Goal: Participate in discussion: Engage in conversation with other users on a specific topic

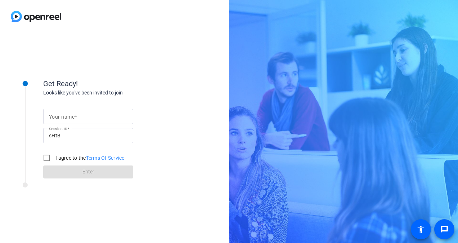
click at [89, 117] on input "Your name" at bounding box center [88, 116] width 79 height 9
type input "[PERSON_NAME]"
click at [50, 158] on input "I agree to the Terms Of Service" at bounding box center [47, 158] width 14 height 14
checkbox input "true"
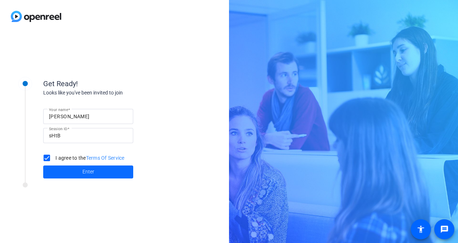
click at [74, 176] on span at bounding box center [88, 171] width 90 height 17
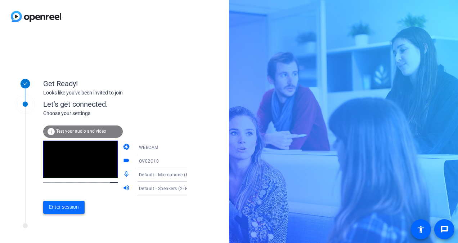
click at [71, 205] on span "Enter session" at bounding box center [64, 207] width 30 height 8
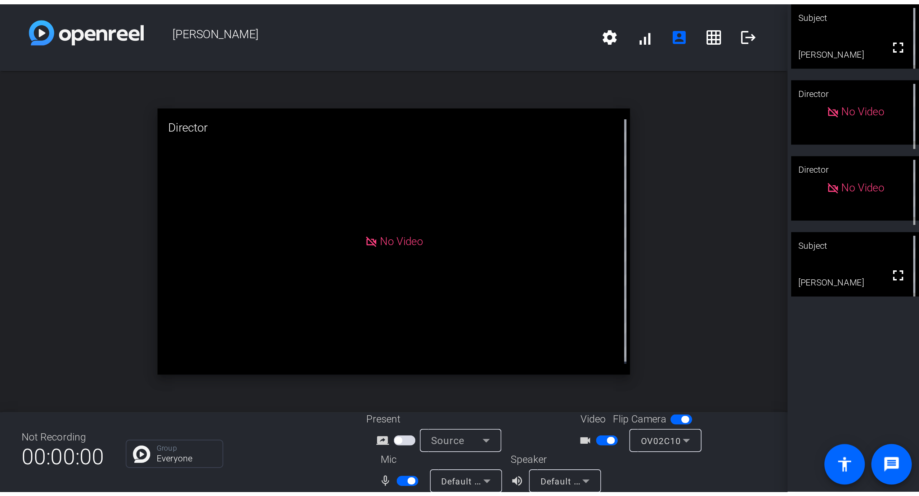
scroll to position [8, 0]
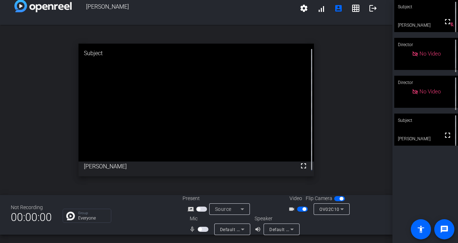
click at [198, 228] on button "button" at bounding box center [203, 229] width 11 height 5
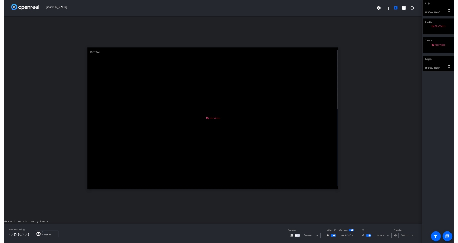
scroll to position [0, 0]
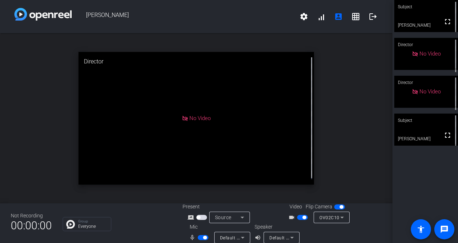
click at [346, 82] on div "open_in_new Director No Video" at bounding box center [196, 118] width 393 height 170
click at [369, 19] on mat-icon "logout" at bounding box center [373, 16] width 9 height 9
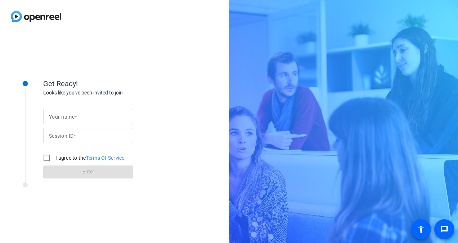
click at [91, 117] on input "Your name" at bounding box center [88, 116] width 79 height 9
type input "[PERSON_NAME]"
type input "sHtB"
click at [49, 159] on input "I agree to the Terms Of Service" at bounding box center [47, 158] width 14 height 14
checkbox input "true"
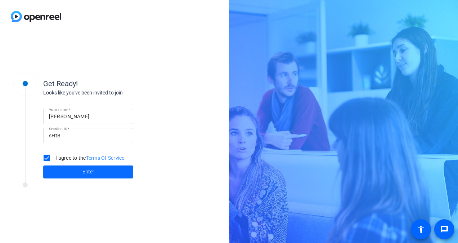
click at [95, 173] on span at bounding box center [88, 171] width 90 height 17
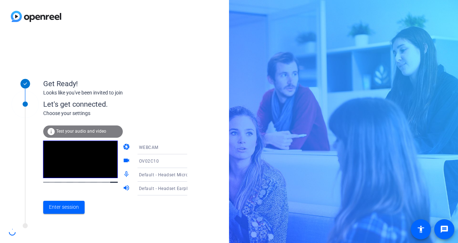
click at [82, 133] on span "Test your audio and video" at bounding box center [81, 131] width 50 height 5
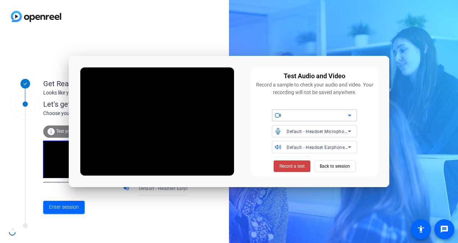
click at [299, 135] on div "Default - Headset Microphone (Jabra EVOLVE 20 MS)" at bounding box center [317, 131] width 61 height 9
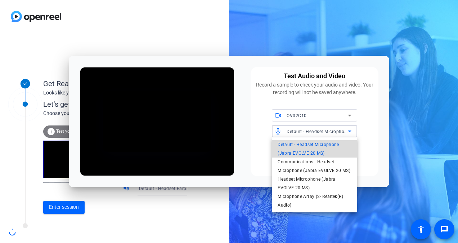
click at [307, 149] on span "Default - Headset Microphone (Jabra EVOLVE 20 MS)" at bounding box center [315, 148] width 74 height 17
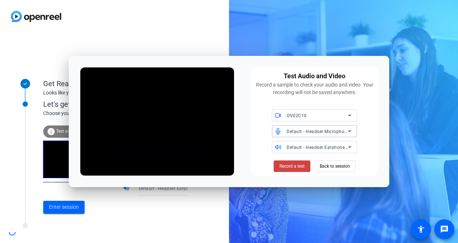
click at [306, 147] on span "Default - Headset Earphone (Jabra EVOLVE 20 MS)" at bounding box center [340, 147] width 107 height 6
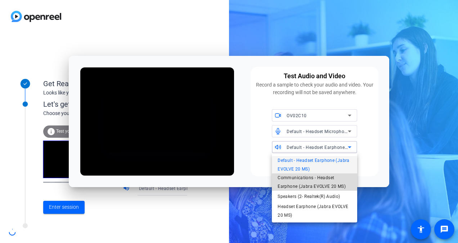
click at [306, 186] on span "Communications - Headset Earphone (Jabra EVOLVE 20 MS)" at bounding box center [315, 181] width 74 height 17
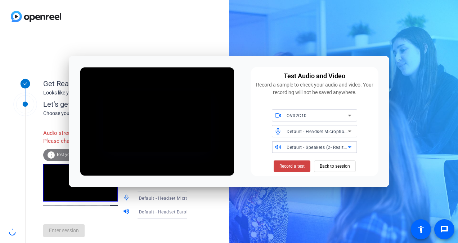
click at [198, 33] on div "Get Ready! Looks like you've been invited to join Let's get connected. Choose y…" at bounding box center [114, 138] width 229 height 210
click at [337, 167] on span "Back to session" at bounding box center [335, 166] width 30 height 14
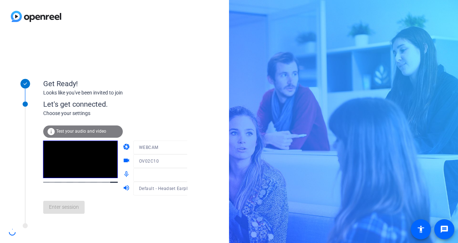
click at [165, 172] on div at bounding box center [167, 172] width 69 height 8
click at [183, 175] on div at bounding box center [167, 172] width 69 height 8
click at [178, 173] on div at bounding box center [167, 172] width 69 height 8
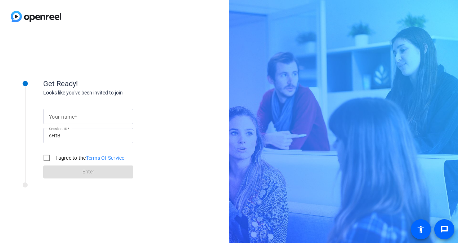
click at [104, 120] on input "Your name" at bounding box center [88, 116] width 79 height 9
type input "[PERSON_NAME]"
click at [48, 160] on input "I agree to the Terms Of Service" at bounding box center [47, 158] width 14 height 14
checkbox input "true"
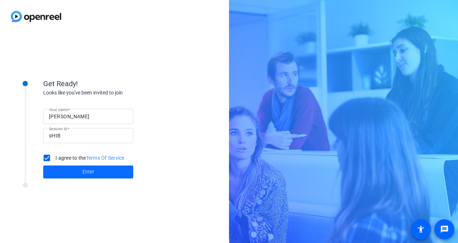
click at [81, 179] on span at bounding box center [88, 171] width 90 height 17
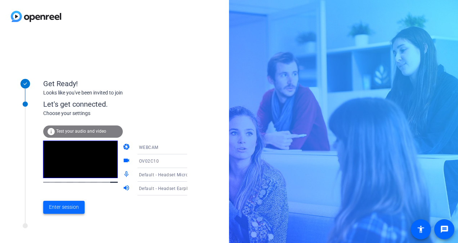
click at [76, 209] on span "Enter session" at bounding box center [64, 207] width 30 height 8
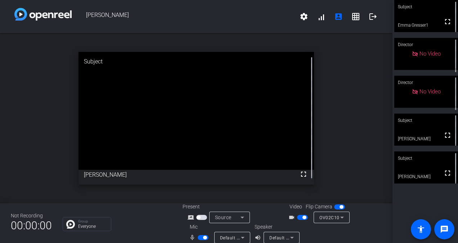
click at [199, 238] on span "button" at bounding box center [203, 237] width 11 height 5
click at [201, 237] on span "button" at bounding box center [203, 237] width 11 height 5
click at [200, 238] on span "button" at bounding box center [203, 237] width 11 height 5
click at [202, 237] on span "button" at bounding box center [203, 237] width 11 height 5
click at [369, 17] on mat-icon "logout" at bounding box center [373, 16] width 9 height 9
